Goal: Task Accomplishment & Management: Complete application form

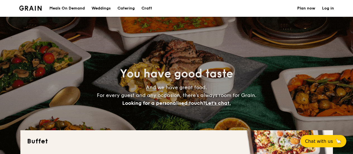
select select
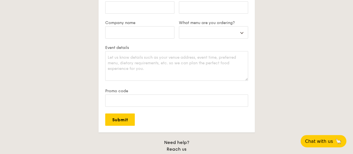
scroll to position [1117, 0]
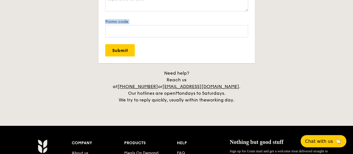
drag, startPoint x: 55, startPoint y: 61, endPoint x: 58, endPoint y: 39, distance: 22.0
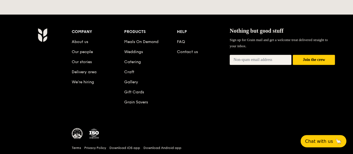
scroll to position [1229, 0]
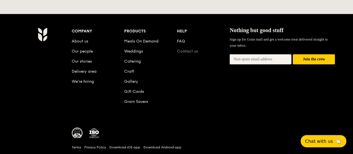
click at [183, 49] on link "Contact us" at bounding box center [187, 51] width 21 height 5
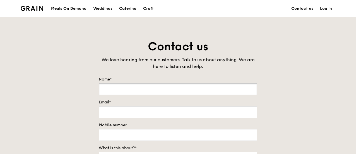
click at [144, 91] on input "Name*" at bounding box center [178, 89] width 159 height 12
type input "[PERSON_NAME]"
type input "[PERSON_NAME][EMAIL_ADDRESS][PERSON_NAME][DOMAIN_NAME]"
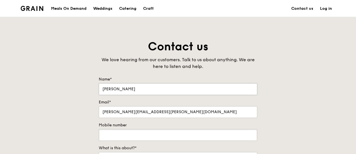
type input "97313882"
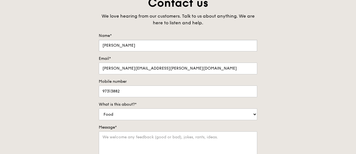
scroll to position [56, 0]
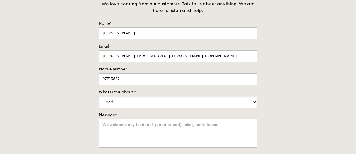
click at [254, 102] on select "Food Service Billing/Payment Catering Others" at bounding box center [178, 102] width 159 height 12
select select "Catering"
click at [99, 96] on select "Food Service Billing/Payment Catering Others" at bounding box center [178, 102] width 159 height 12
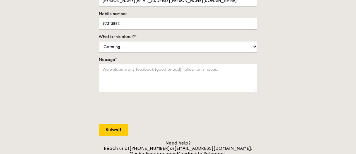
scroll to position [112, 0]
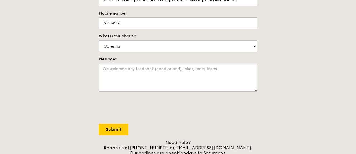
click at [121, 75] on textarea "Message*" at bounding box center [178, 77] width 159 height 28
type textarea "i"
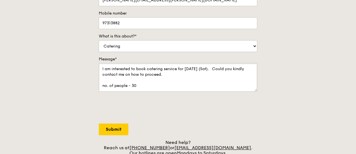
click at [167, 86] on textarea "I am interested to book catering service for [DATE] (Sat). Could you kindly con…" at bounding box center [178, 77] width 159 height 28
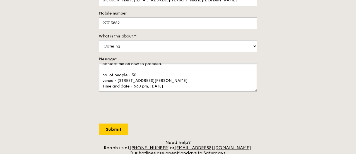
scroll to position [17, 0]
click at [183, 81] on textarea "I am interested to book catering service for [DATE] (Sat). Could you kindly con…" at bounding box center [178, 77] width 159 height 28
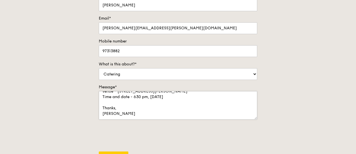
scroll to position [0, 0]
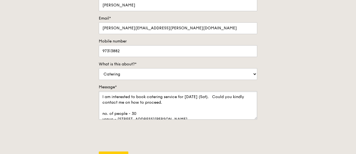
click at [126, 102] on textarea "I am interested to book catering service for [DATE] (Sat). Could you kindly con…" at bounding box center [178, 105] width 159 height 28
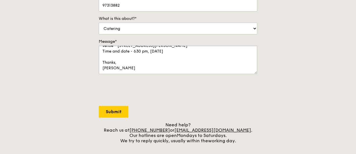
scroll to position [196, 0]
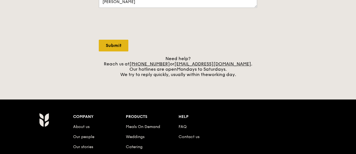
type textarea "I am interested to book catering service for [DATE] (Sat). Could you kindly con…"
click at [118, 44] on input "Submit" at bounding box center [114, 46] width 30 height 12
select select "Food"
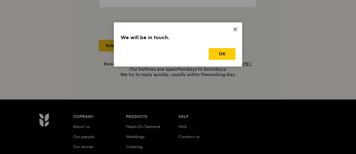
scroll to position [229, 0]
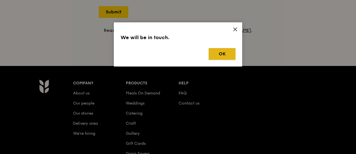
click at [222, 54] on button "OK" at bounding box center [222, 54] width 27 height 12
